Goal: Find specific page/section: Find specific page/section

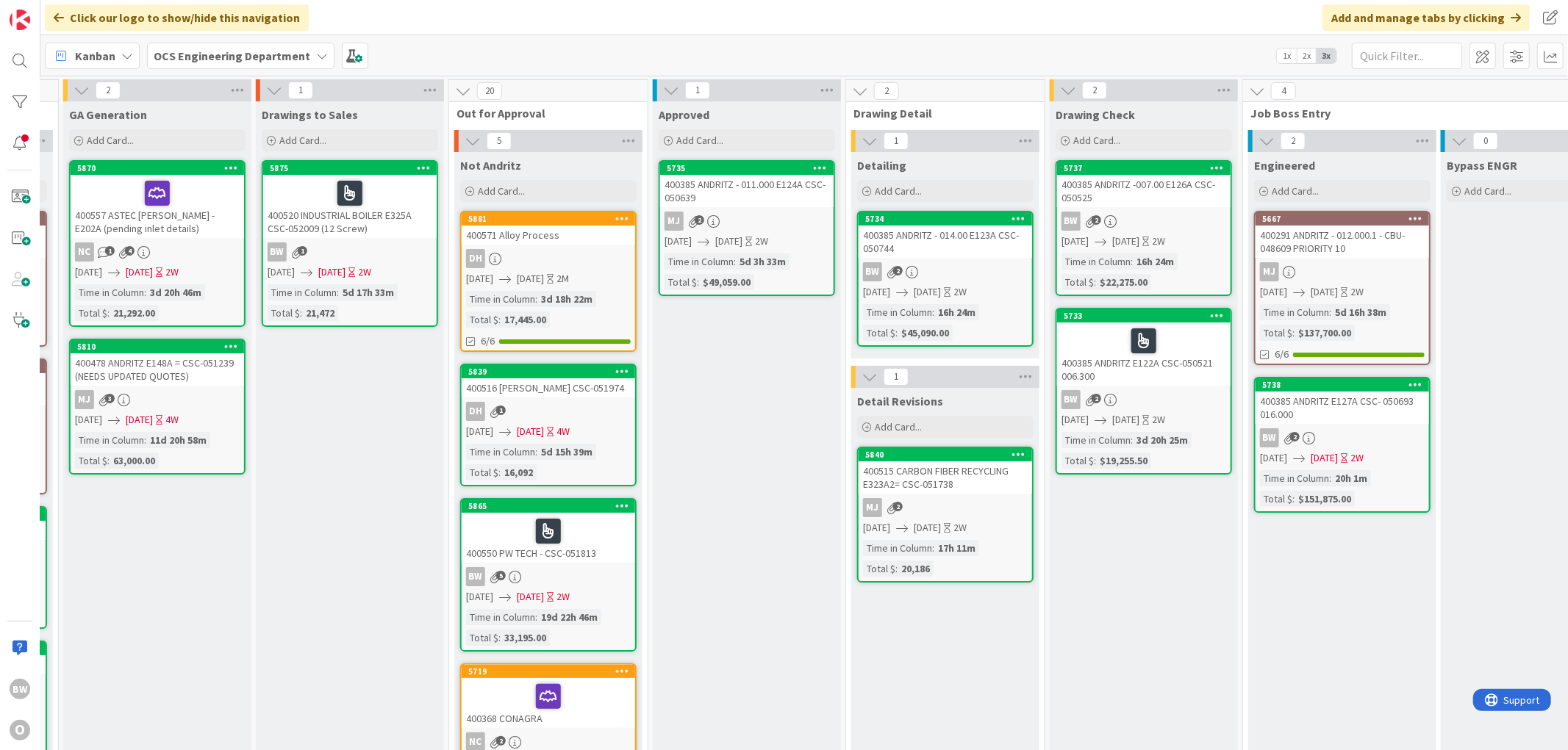
scroll to position [0, 583]
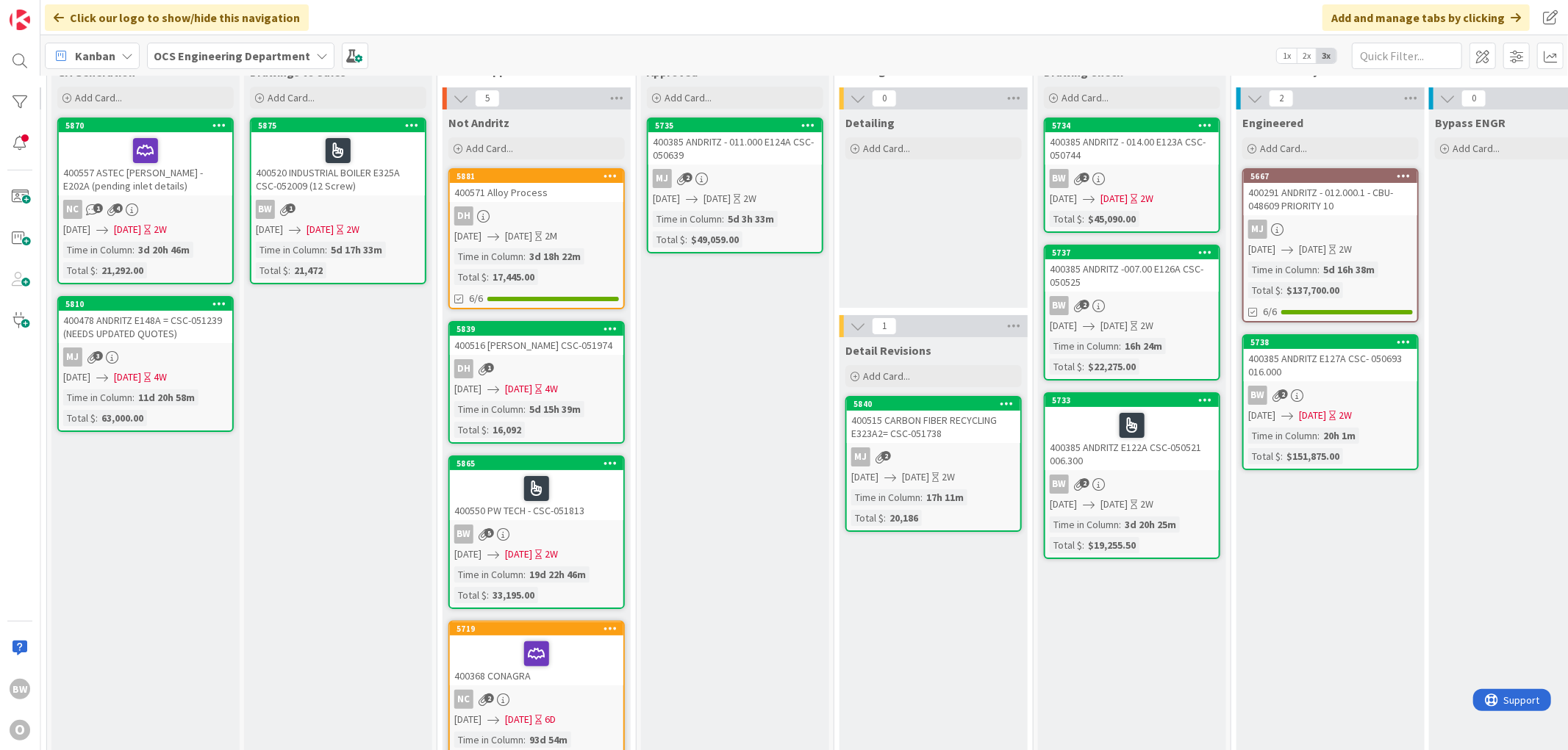
scroll to position [42, 583]
click at [708, 156] on div "400385 ANDRITZ - 011.000 E124A CSC- 050639" at bounding box center [735, 149] width 174 height 32
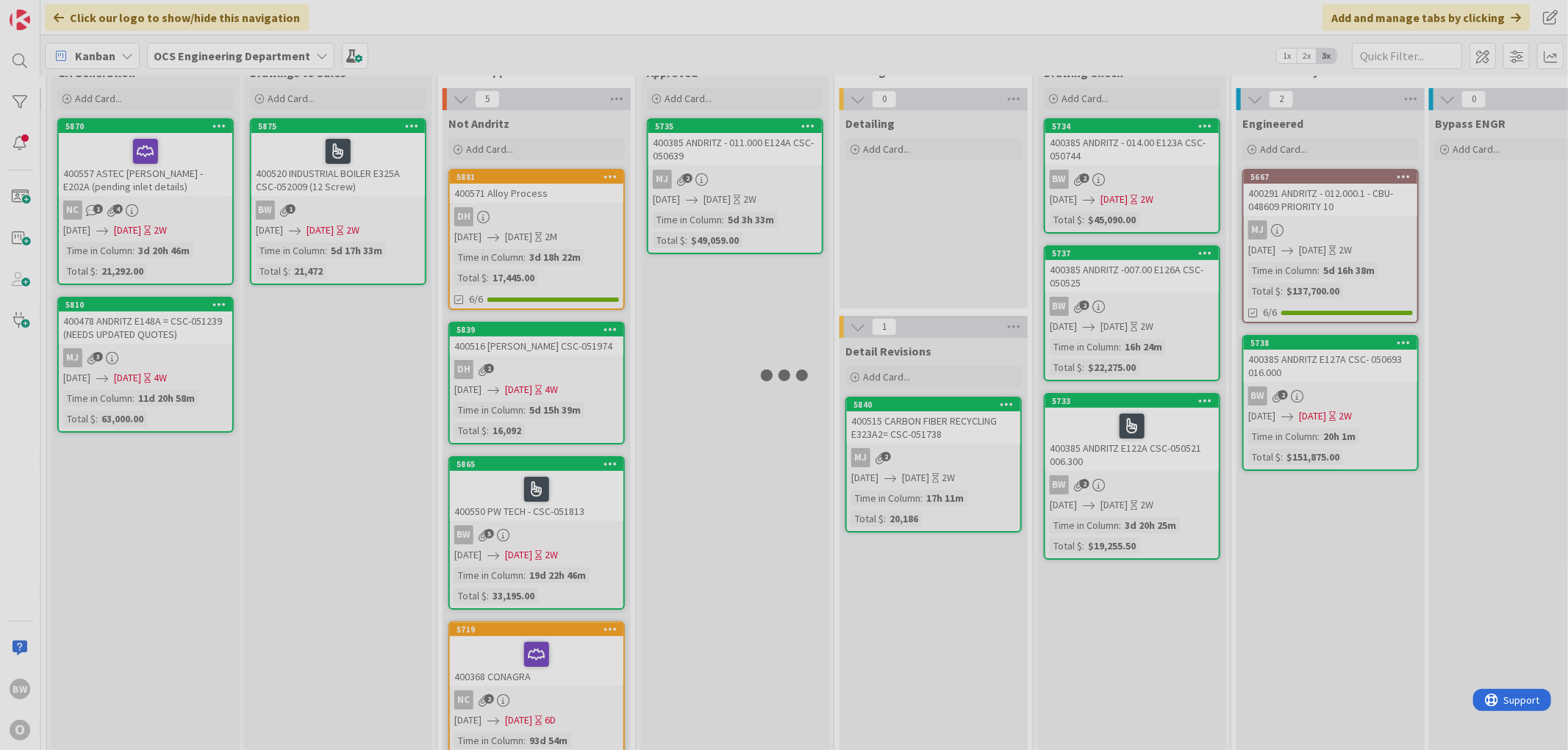
click at [708, 156] on div at bounding box center [784, 375] width 1568 height 750
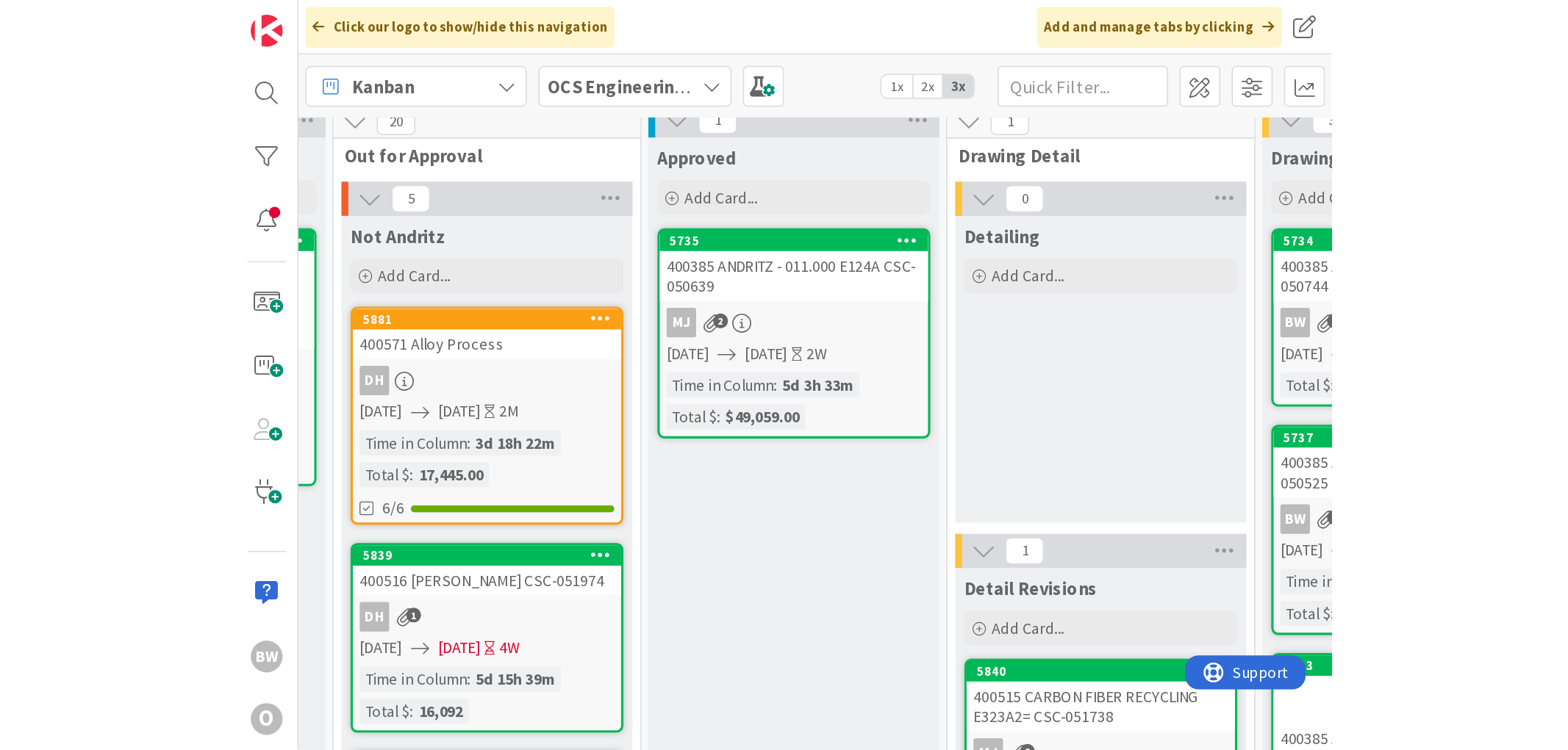
scroll to position [0, 958]
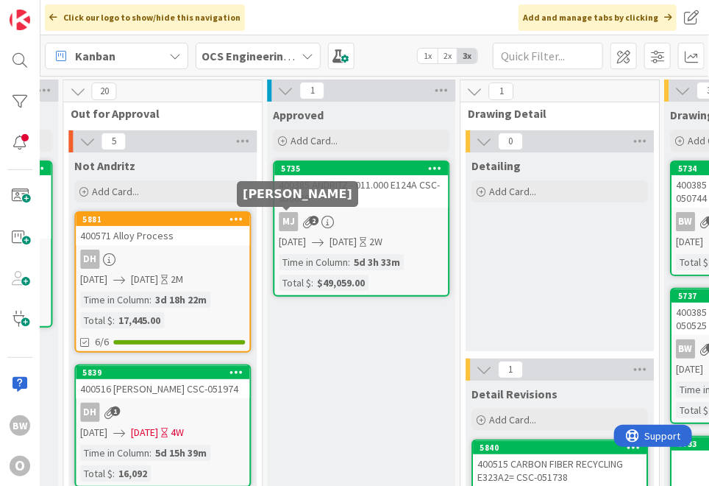
click at [284, 226] on div "MJ" at bounding box center [288, 221] width 19 height 19
click at [369, 205] on div "400385 ANDRITZ - 011.000 E124A CSC- 050639" at bounding box center [361, 191] width 174 height 32
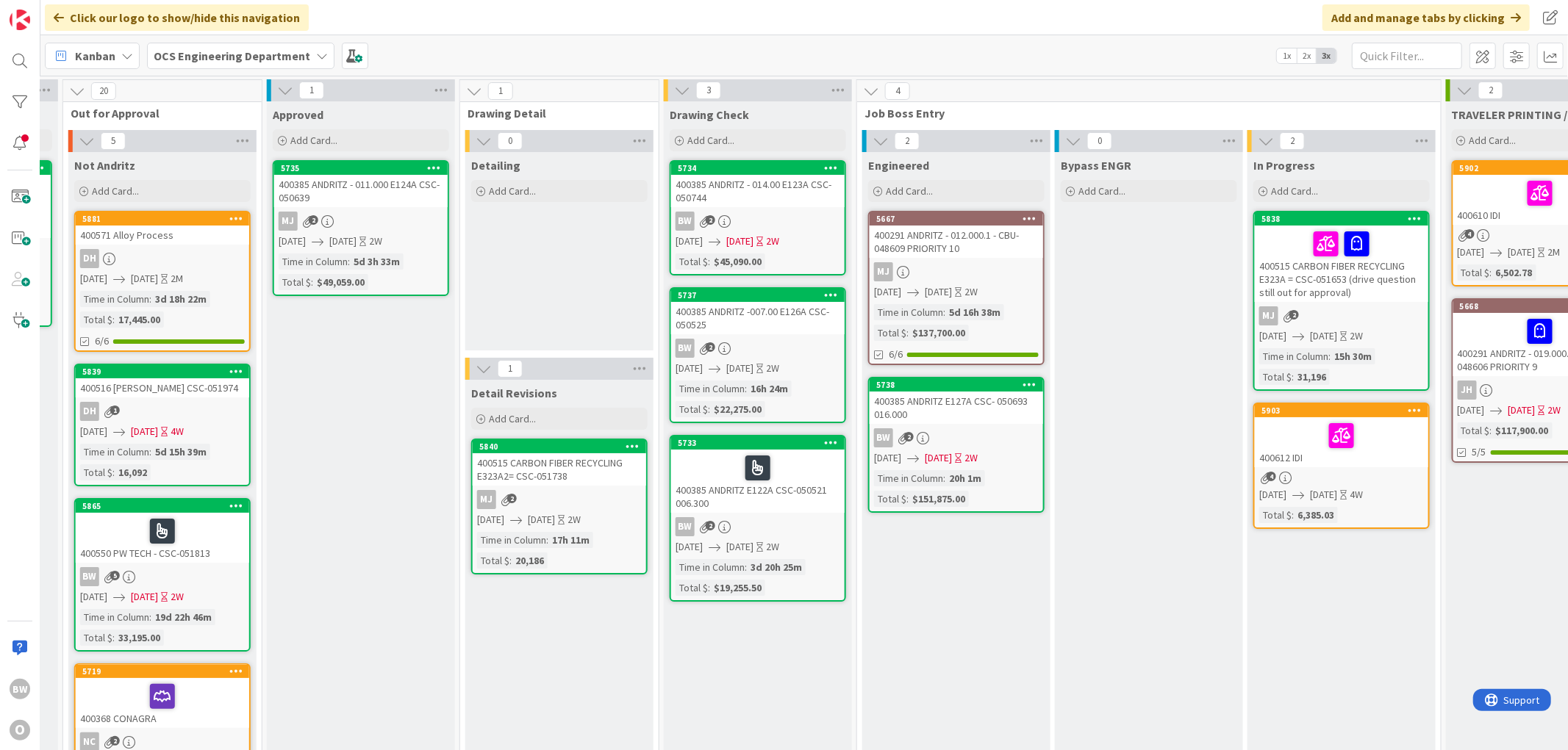
click at [347, 194] on div "400385 ANDRITZ - 011.000 E124A CSC- 050639" at bounding box center [361, 191] width 174 height 32
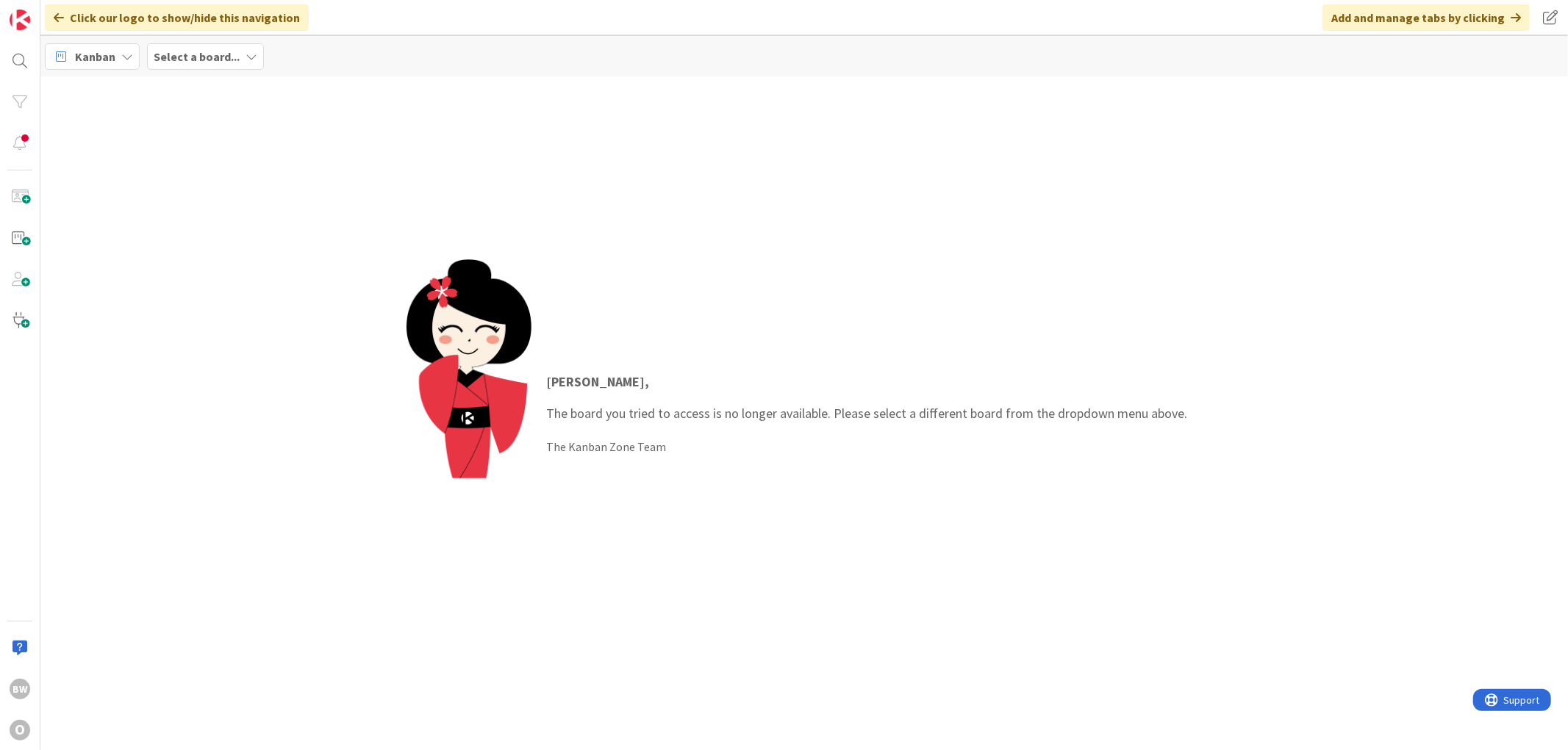
click at [116, 52] on div "Kanban" at bounding box center [92, 56] width 95 height 26
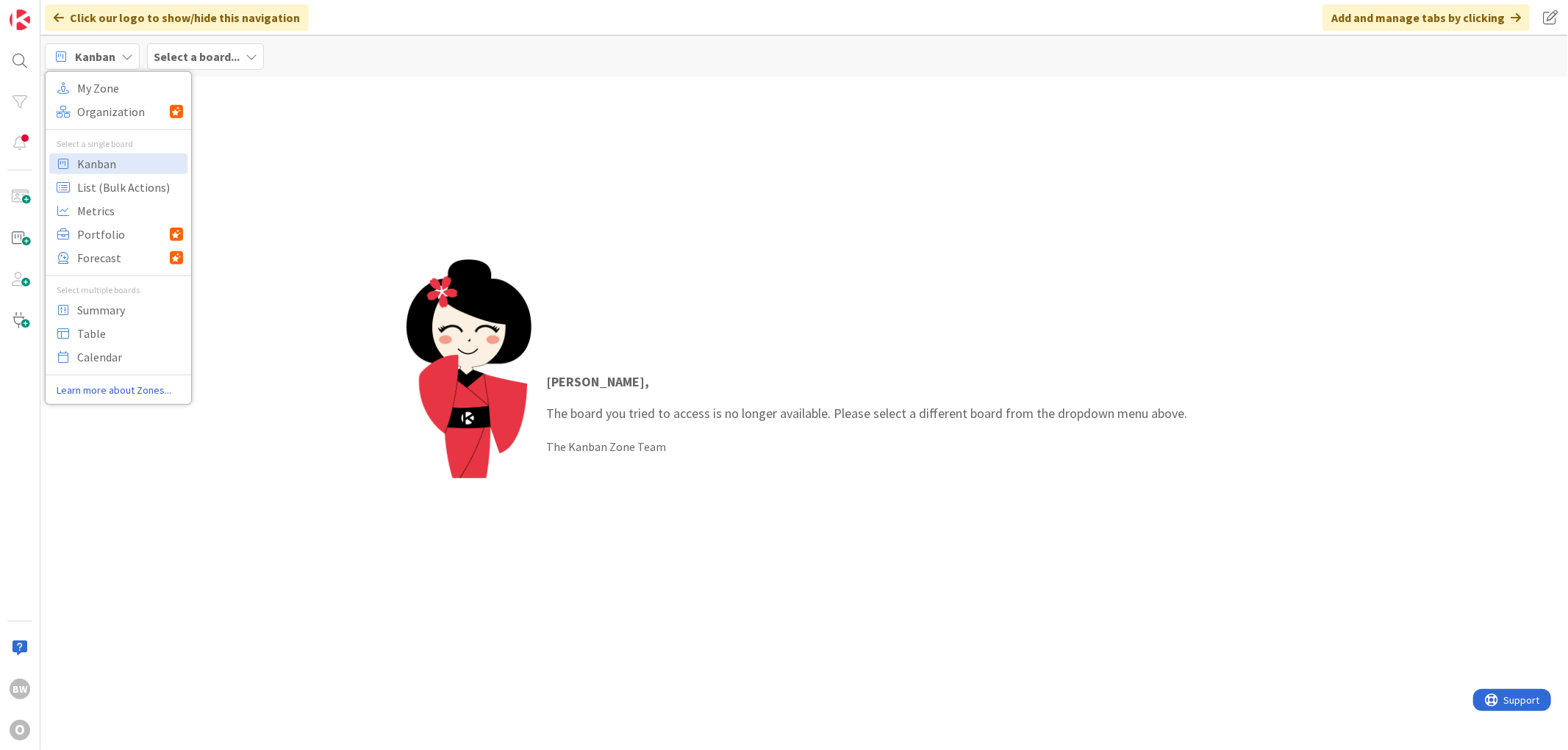
drag, startPoint x: 642, startPoint y: 165, endPoint x: 654, endPoint y: 166, distance: 12.0
click at [643, 165] on div "[PERSON_NAME] , The board you tried to access is no longer available. Please se…" at bounding box center [803, 413] width 1527 height 674
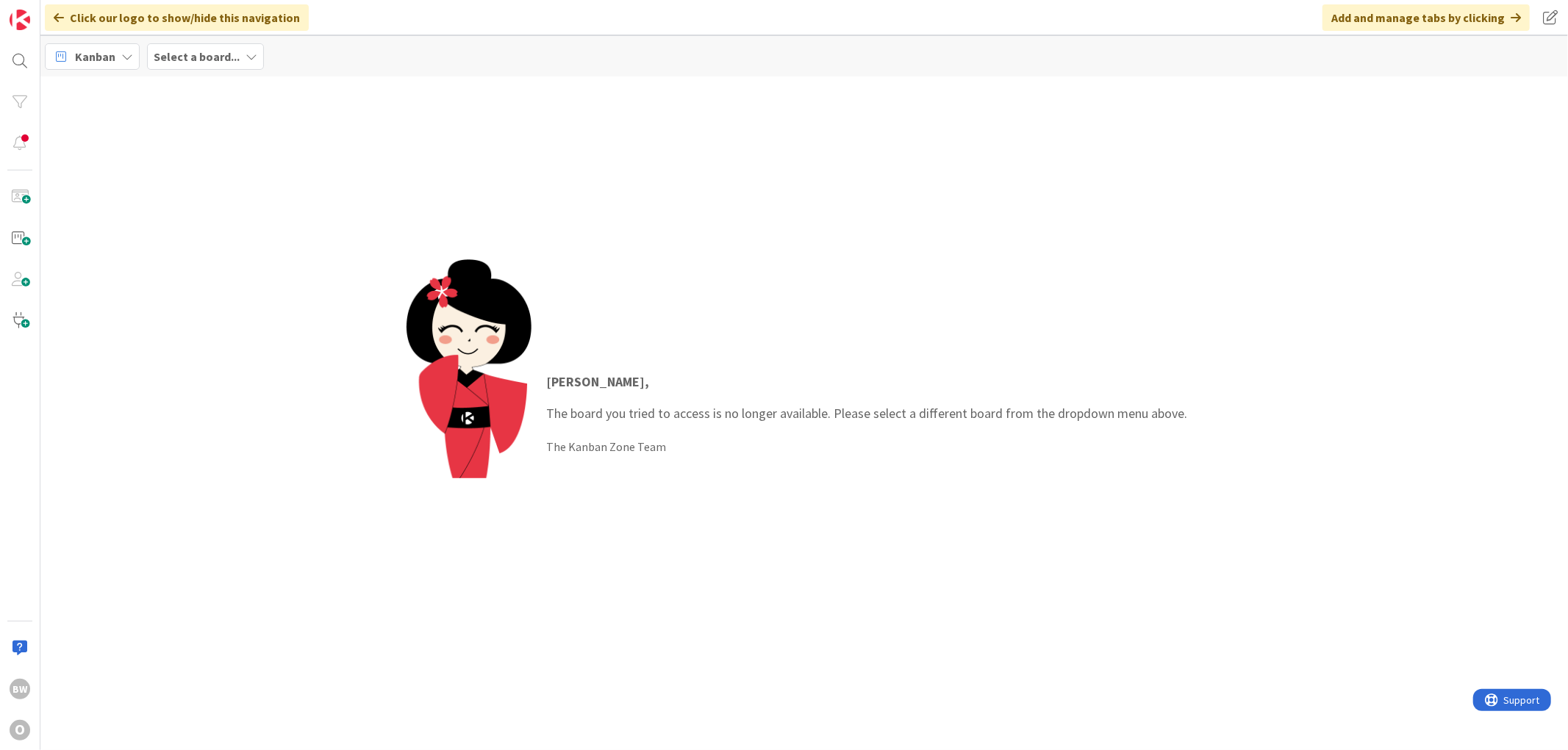
click at [1404, 16] on div "Add and manage tabs by clicking" at bounding box center [1426, 17] width 208 height 26
click at [241, 56] on div "Select a board..." at bounding box center [205, 56] width 117 height 26
click at [211, 189] on div "OCS Engineering Department" at bounding box center [272, 182] width 224 height 28
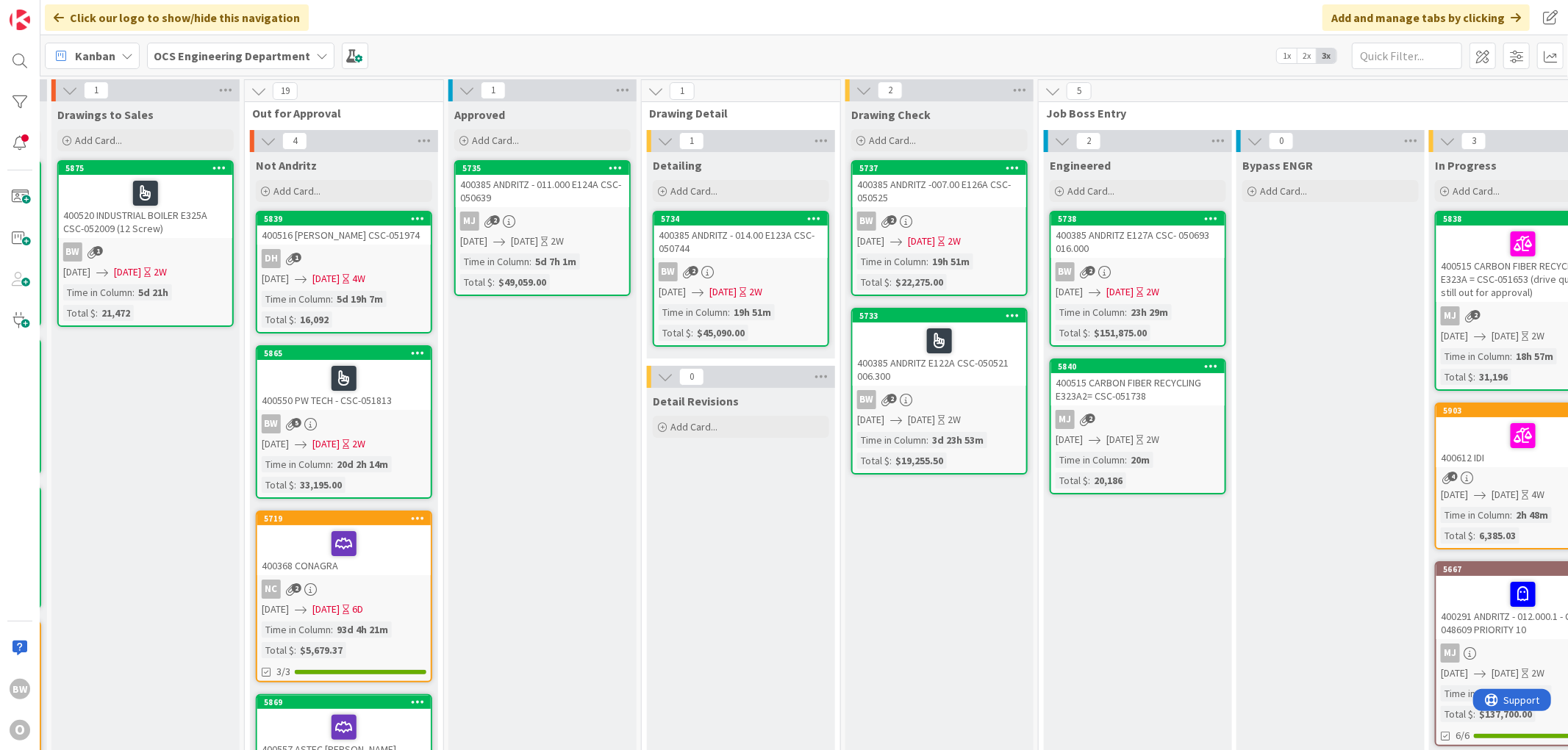
scroll to position [0, 788]
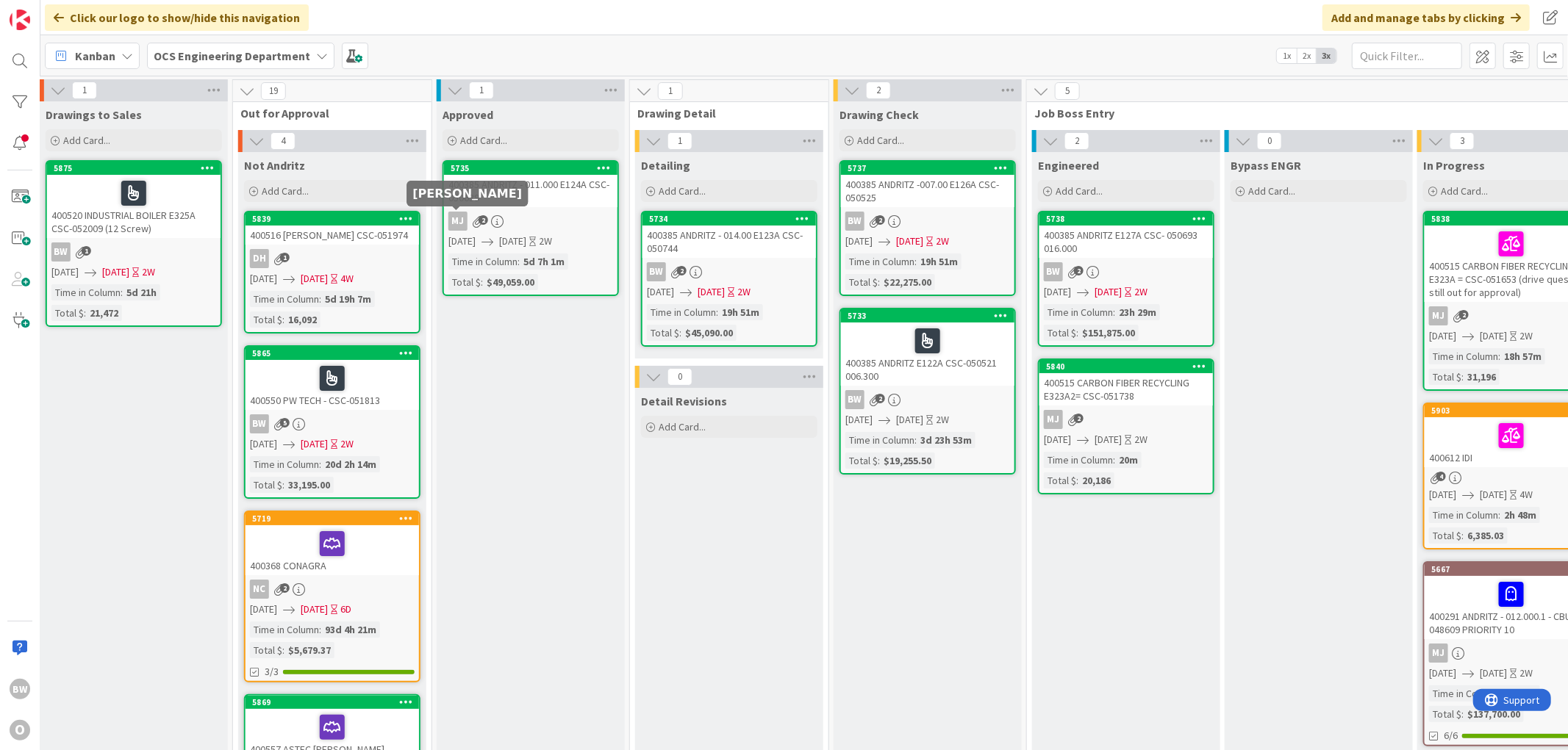
click at [460, 217] on div "MJ" at bounding box center [457, 221] width 19 height 19
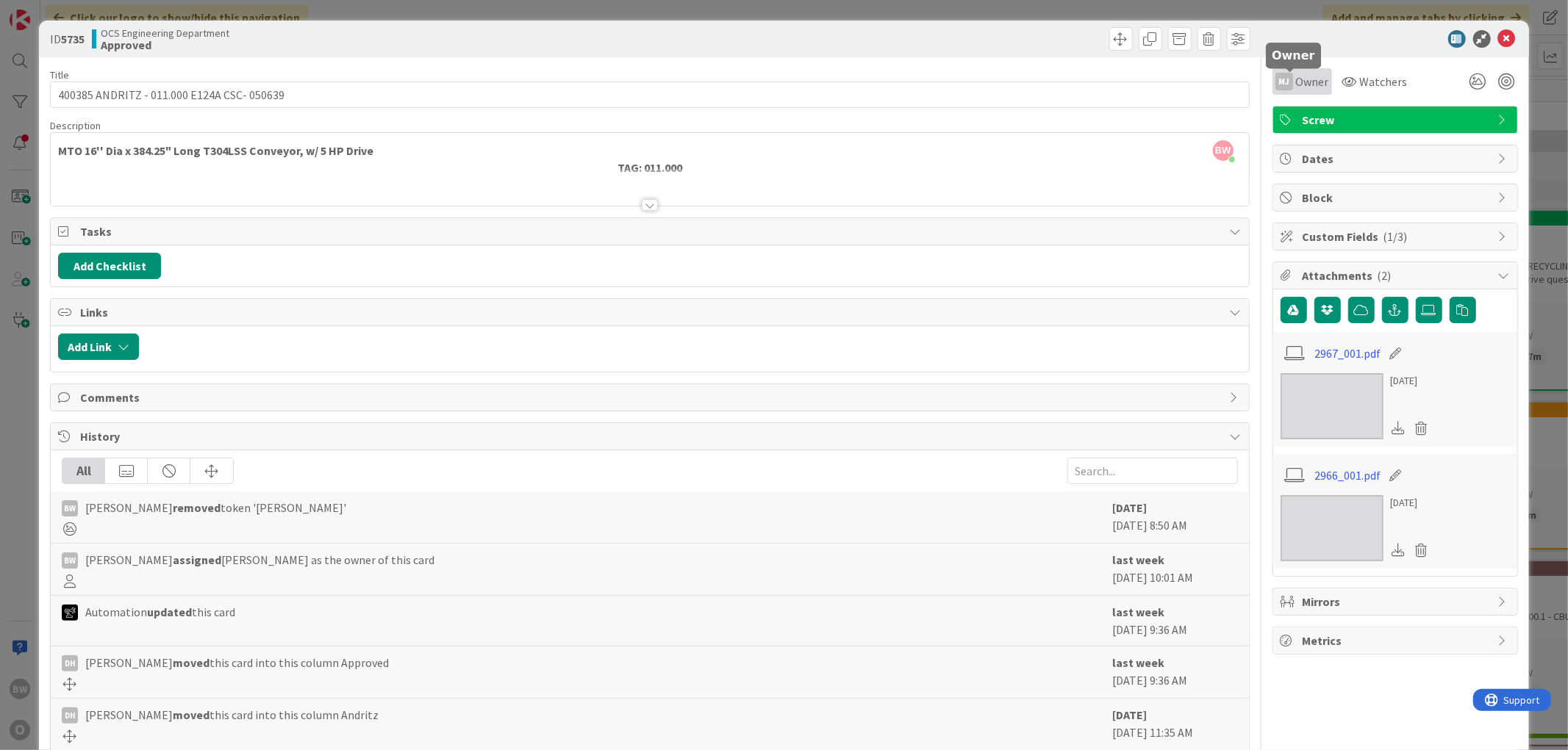
click at [1295, 76] on span "Owner" at bounding box center [1311, 82] width 33 height 18
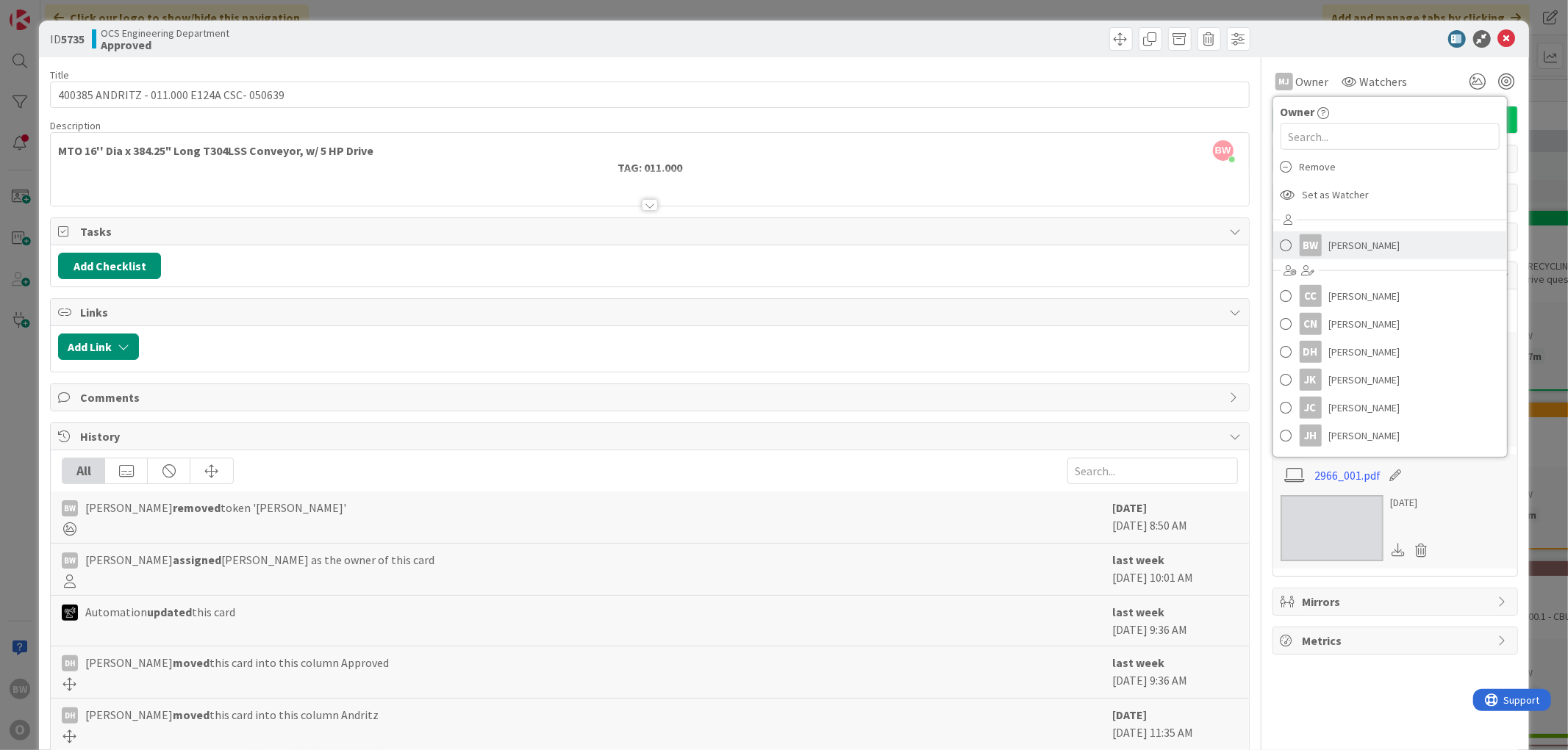
click at [1362, 248] on span "Bobby White" at bounding box center [1363, 246] width 71 height 22
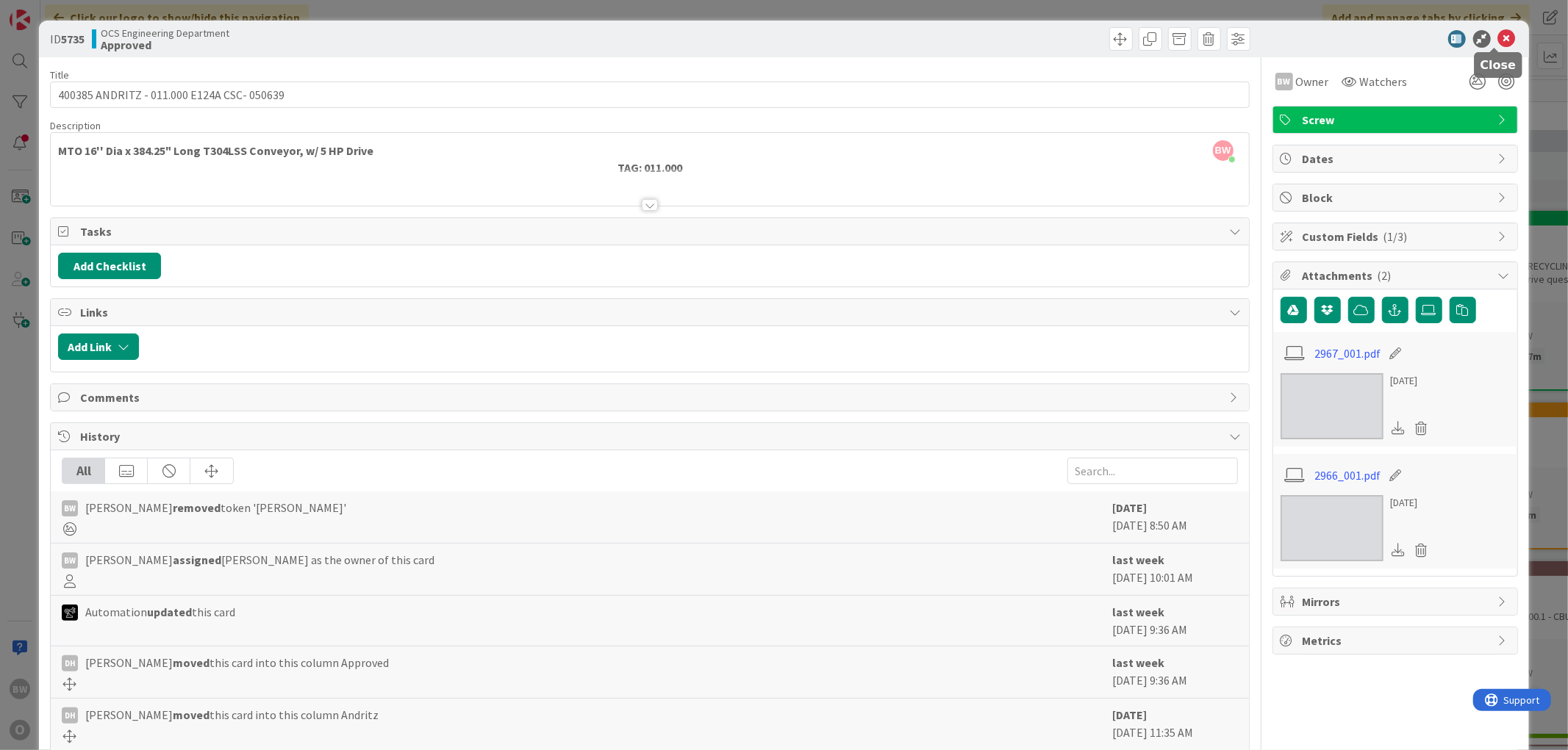
click at [1500, 32] on icon at bounding box center [1507, 39] width 18 height 18
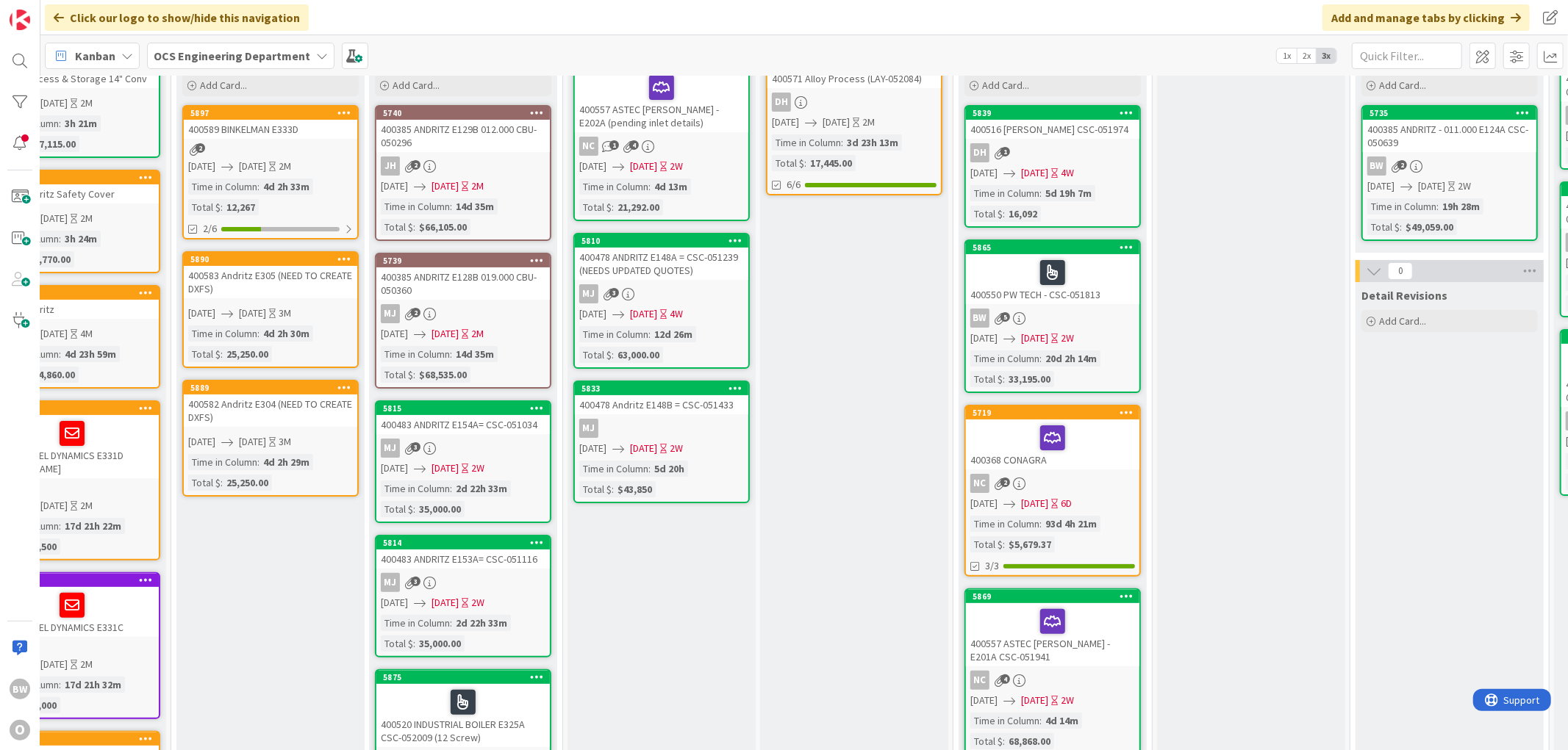
scroll to position [82, 68]
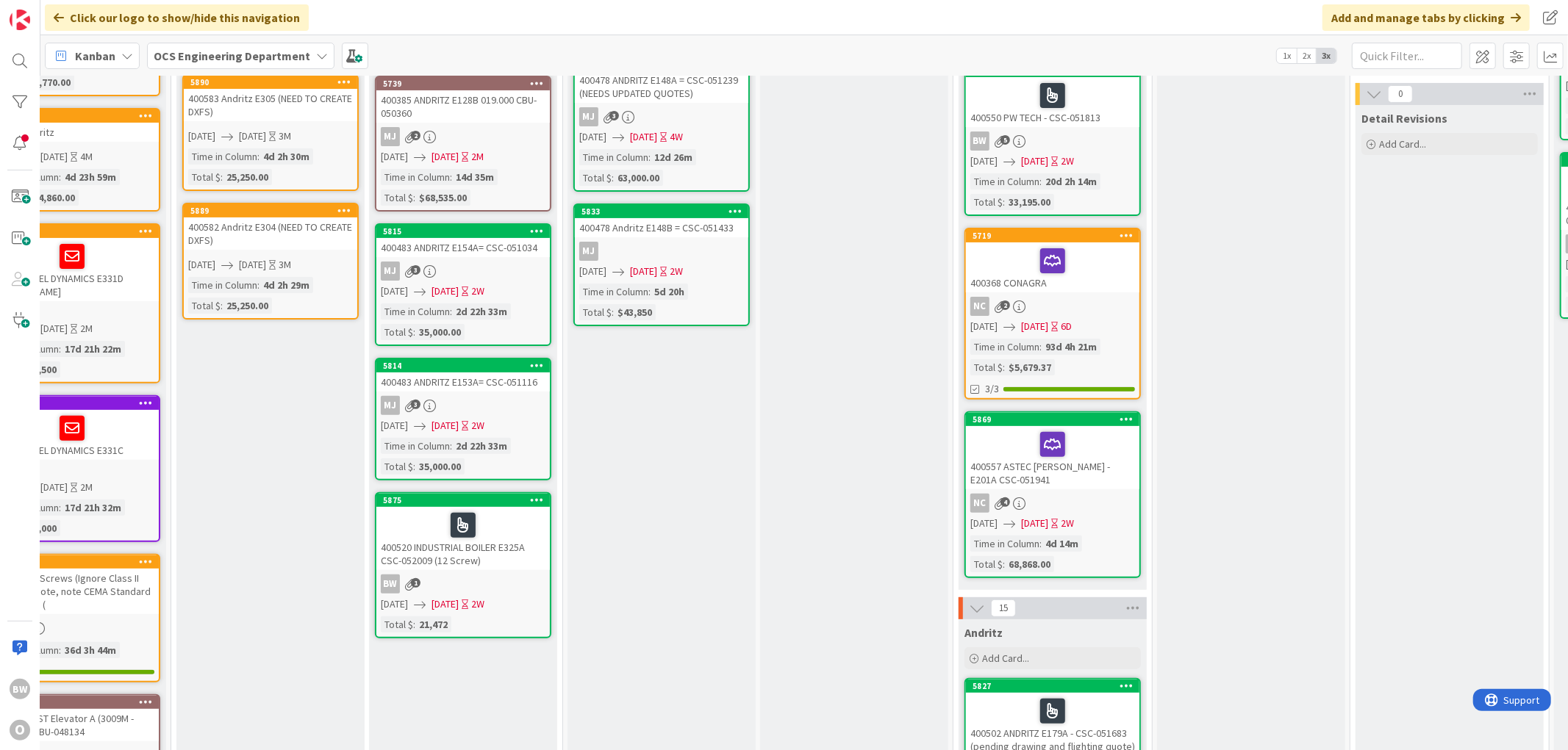
scroll to position [327, 68]
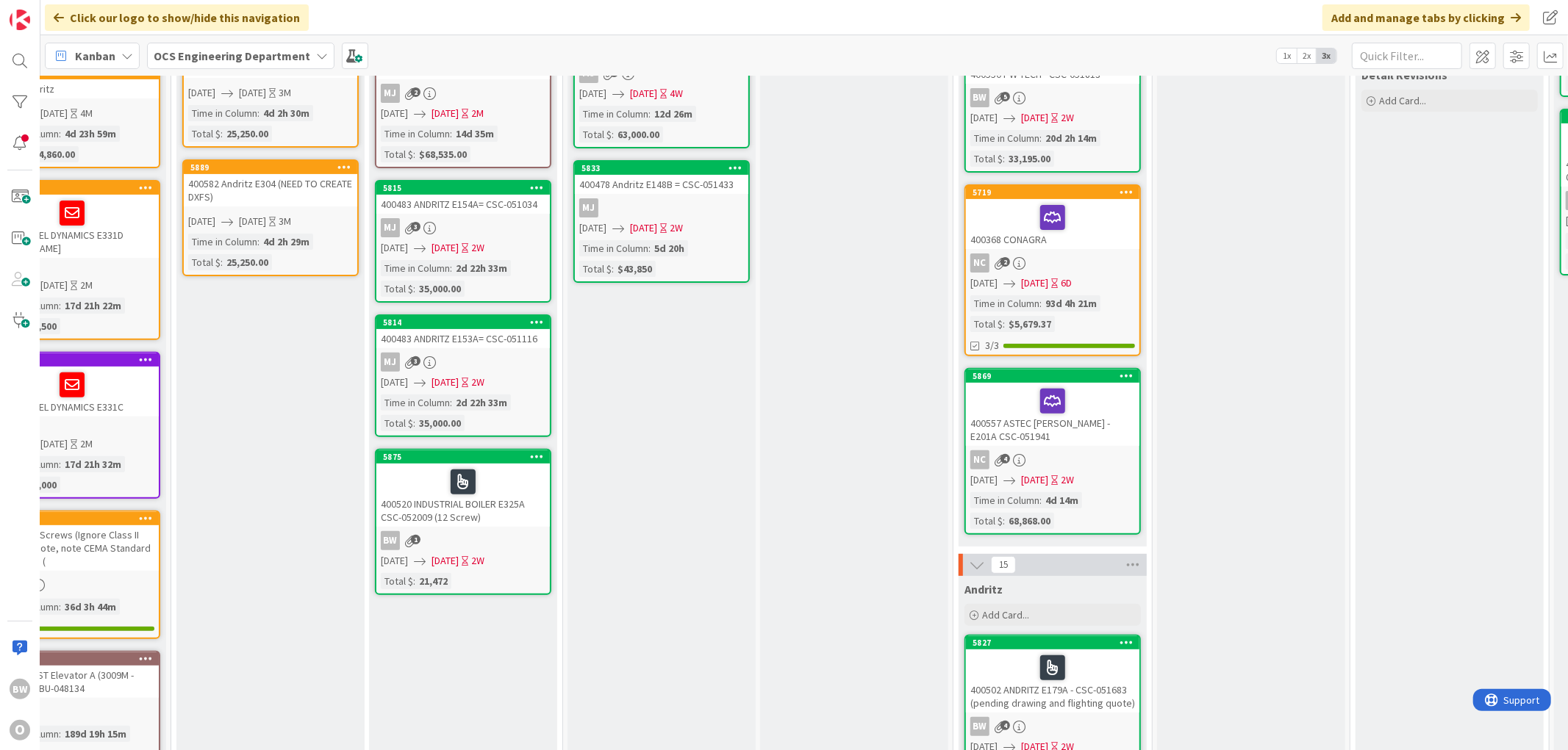
click at [494, 523] on link "5875 400520 INDUSTRIAL BOILER E325A CSC-052009 (12 Screw) BW 1 07/25/2025 08/08…" at bounding box center [462, 522] width 177 height 146
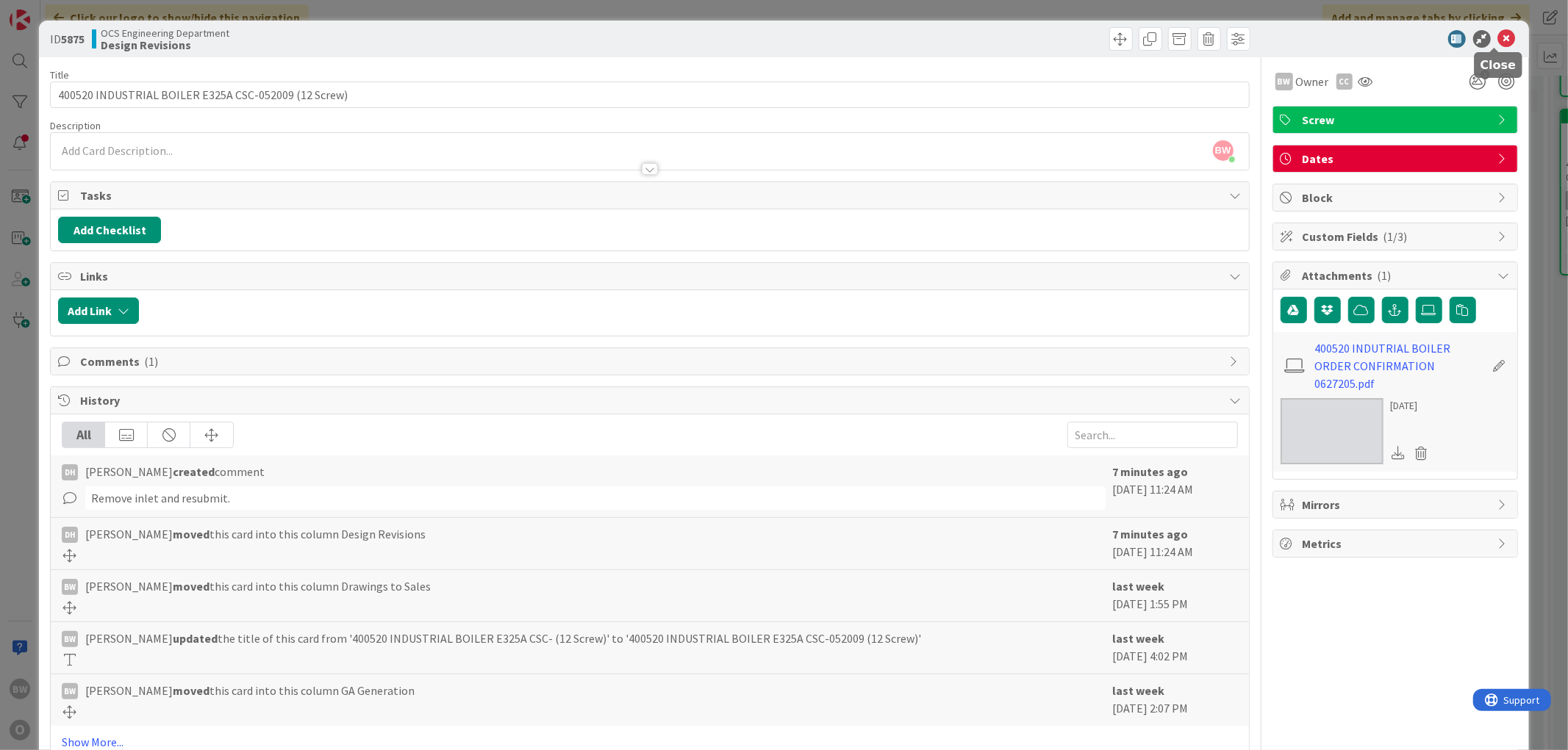
click at [1498, 33] on icon at bounding box center [1507, 39] width 18 height 18
